Goal: Navigation & Orientation: Find specific page/section

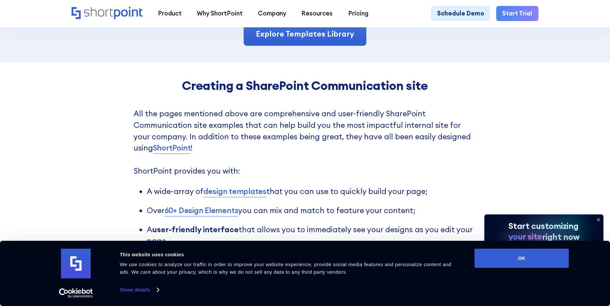
scroll to position [1484, 0]
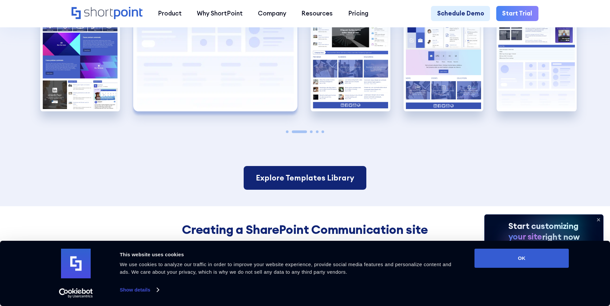
click at [328, 190] on link "Explore Templates Library" at bounding box center [305, 178] width 123 height 24
